Goal: Task Accomplishment & Management: Manage account settings

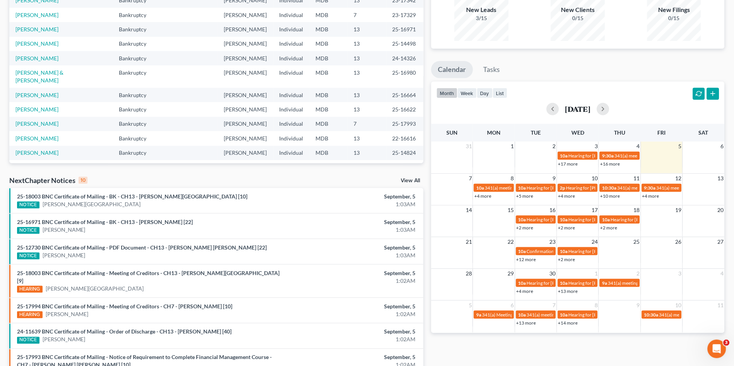
scroll to position [77, 0]
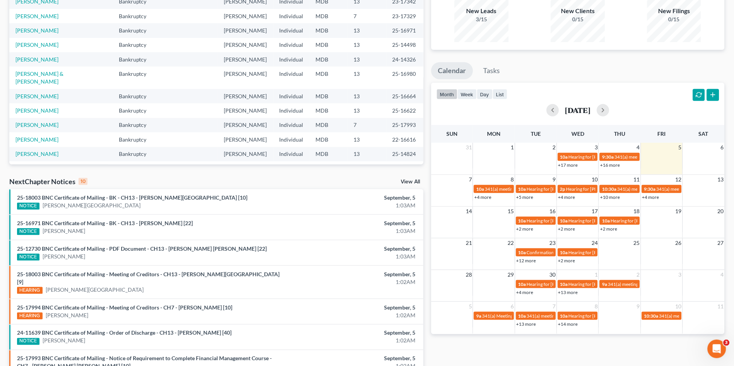
click at [410, 182] on link "View All" at bounding box center [410, 181] width 19 height 5
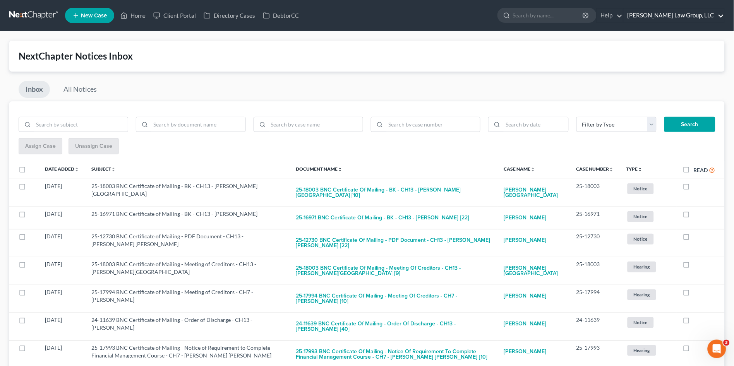
click at [689, 15] on link "[PERSON_NAME] Law Group, LLC" at bounding box center [673, 16] width 101 height 14
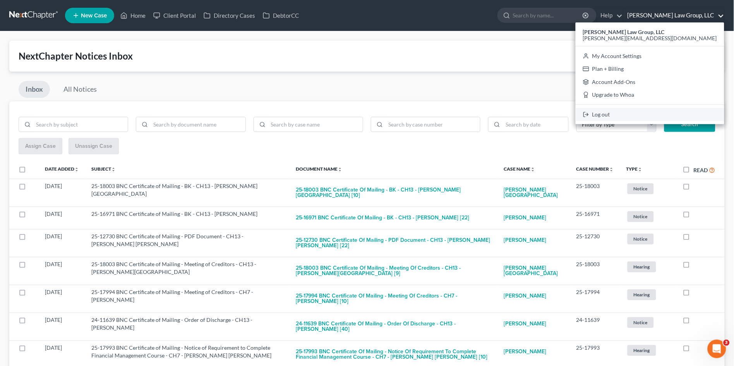
drag, startPoint x: 672, startPoint y: 113, endPoint x: 667, endPoint y: 106, distance: 8.0
click at [672, 113] on link "Log out" at bounding box center [649, 114] width 149 height 13
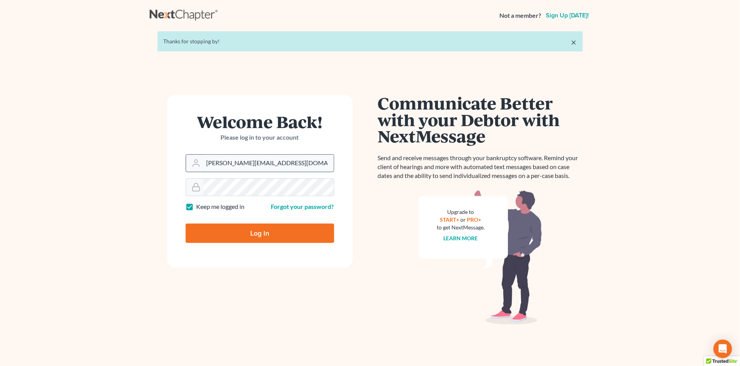
click at [294, 168] on input "[PERSON_NAME][EMAIL_ADDRESS][DOMAIN_NAME]" at bounding box center [269, 163] width 130 height 17
type input "[EMAIL_ADDRESS][DOMAIN_NAME]"
click at [253, 236] on input "Log In" at bounding box center [260, 233] width 149 height 19
type input "Thinking..."
